Goal: Information Seeking & Learning: Learn about a topic

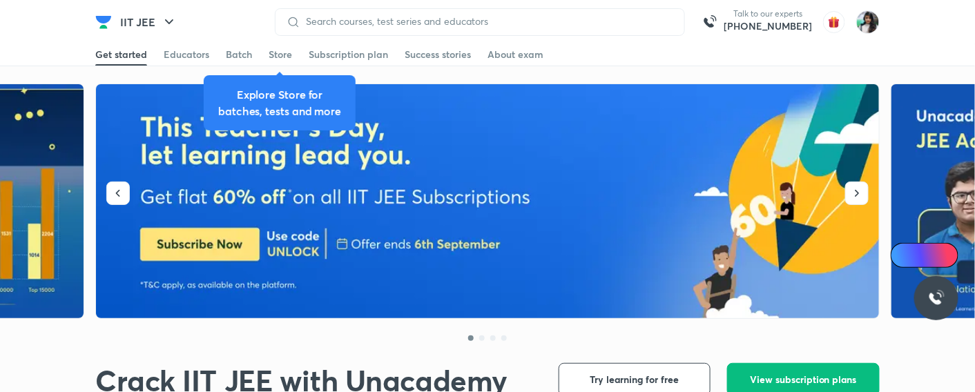
click at [470, 14] on div at bounding box center [480, 22] width 410 height 28
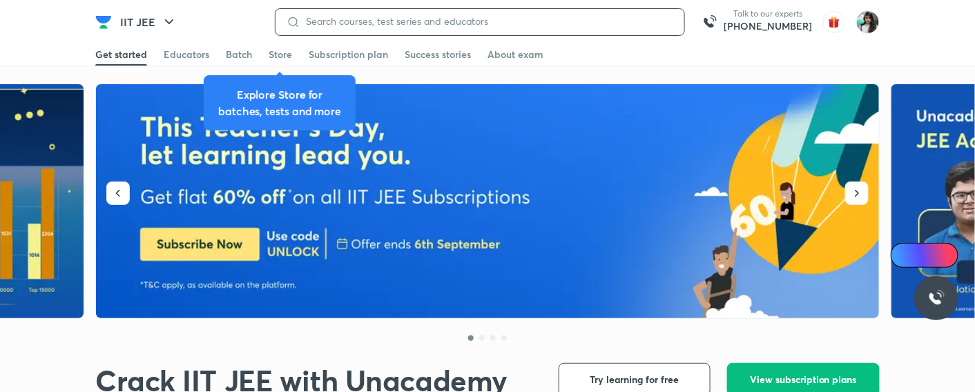
click at [468, 19] on input at bounding box center [486, 21] width 373 height 11
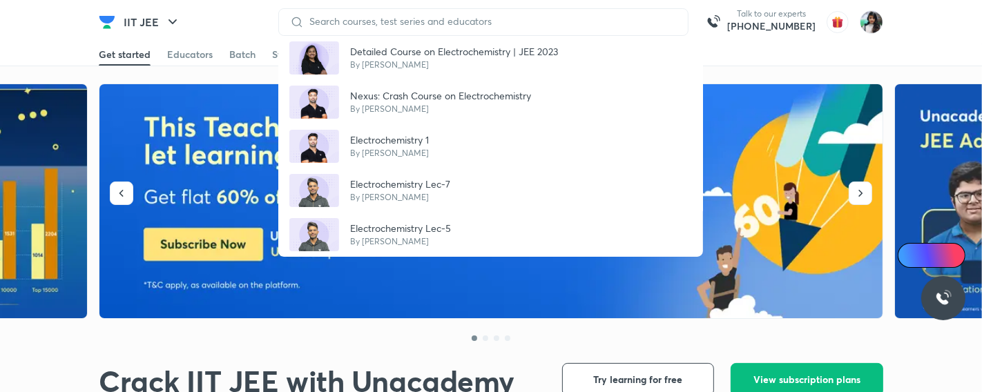
click at [479, 15] on div at bounding box center [483, 22] width 410 height 28
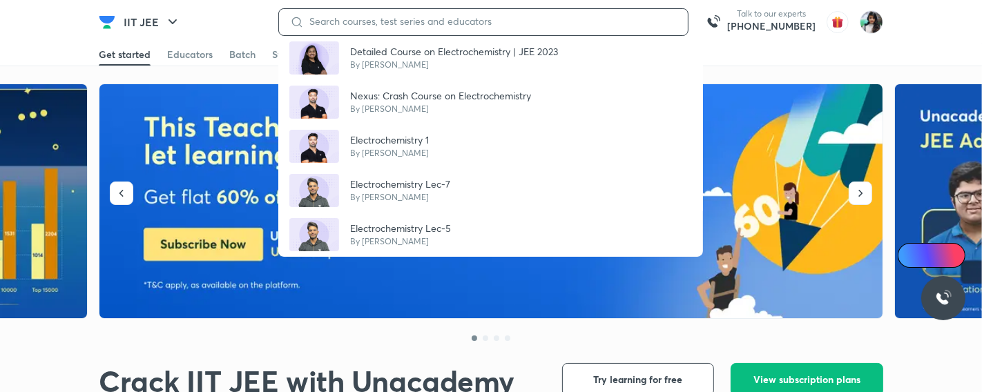
click at [478, 21] on input at bounding box center [490, 21] width 373 height 11
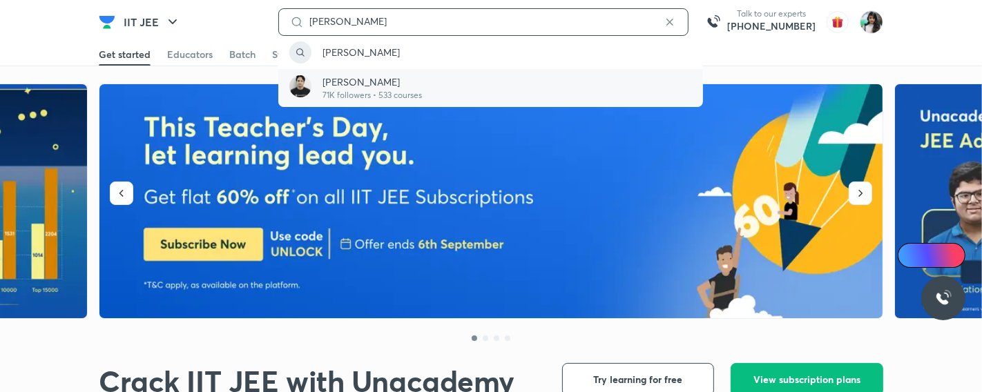
type input "[PERSON_NAME]"
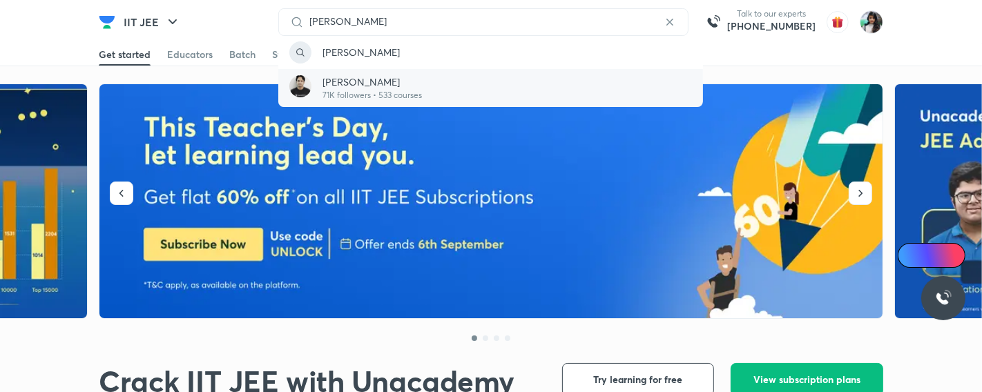
click at [422, 84] on p "[PERSON_NAME]" at bounding box center [371, 82] width 99 height 15
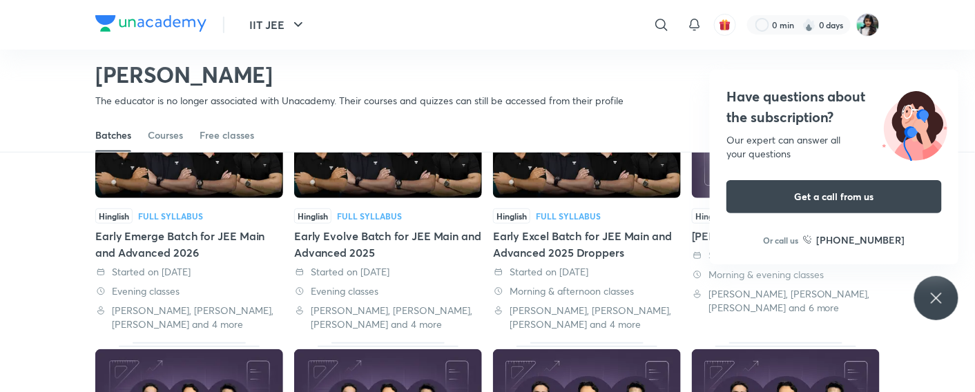
scroll to position [144, 0]
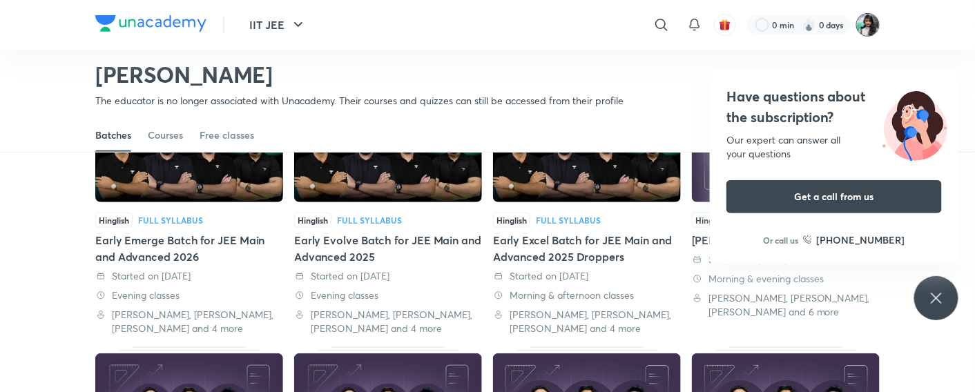
click at [865, 24] on img at bounding box center [867, 24] width 23 height 23
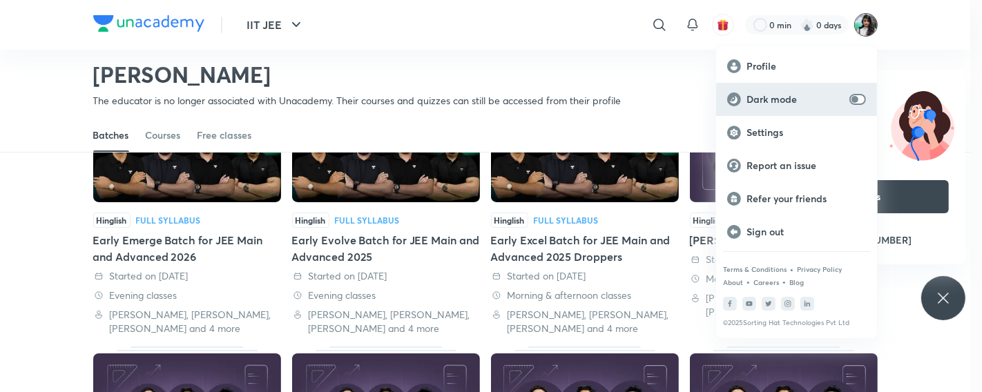
click at [856, 98] on input "checkbox" at bounding box center [854, 99] width 33 height 11
checkbox input "true"
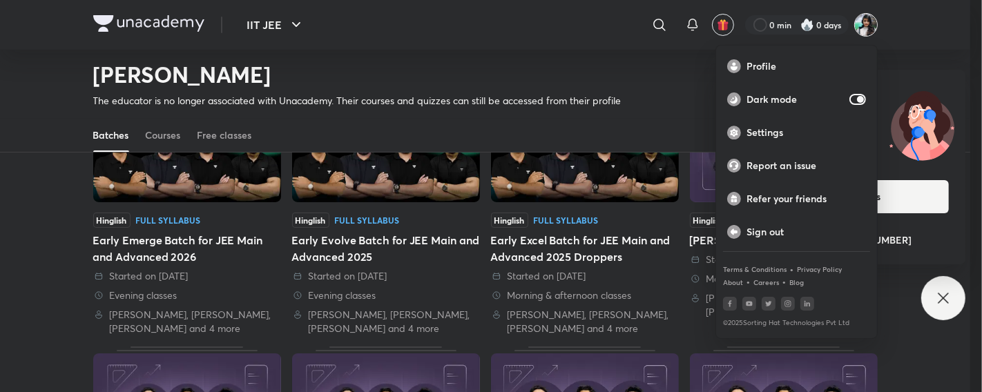
click at [926, 292] on div at bounding box center [491, 196] width 982 height 392
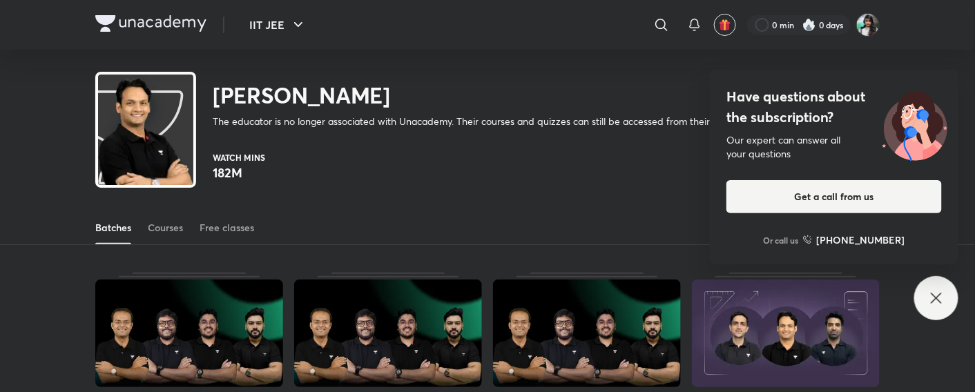
scroll to position [61, 0]
